Goal: Check status: Check status

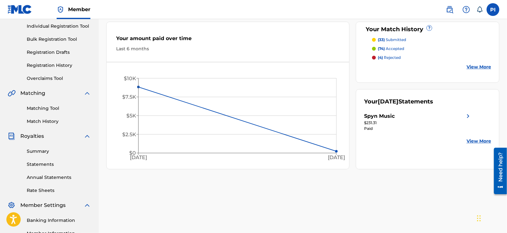
scroll to position [119, 0]
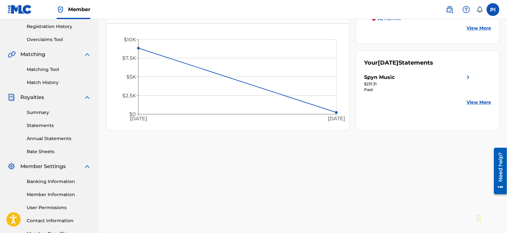
click at [53, 83] on link "Match History" at bounding box center [59, 82] width 64 height 7
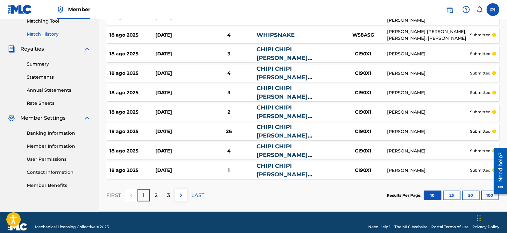
click at [484, 191] on button "100" at bounding box center [490, 196] width 18 height 10
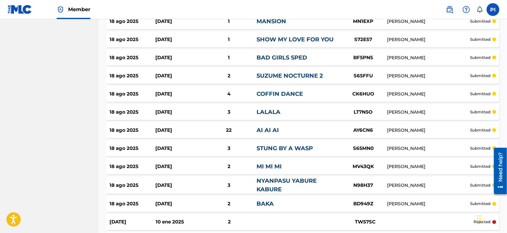
scroll to position [639, 0]
